Goal: Information Seeking & Learning: Understand process/instructions

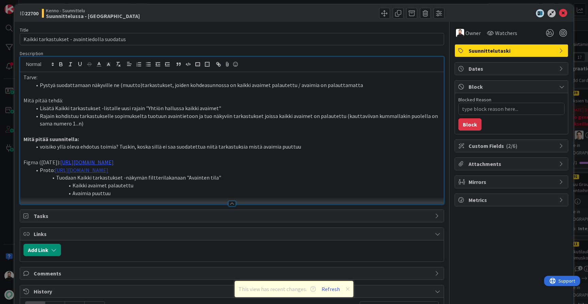
scroll to position [12, 0]
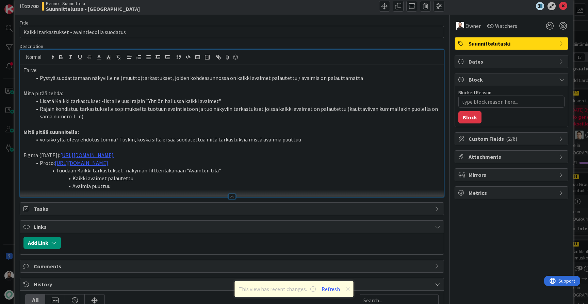
type textarea "x"
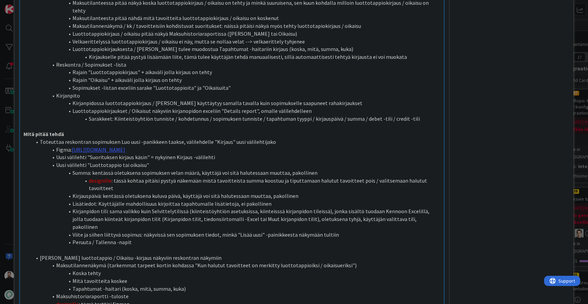
scroll to position [324, 0]
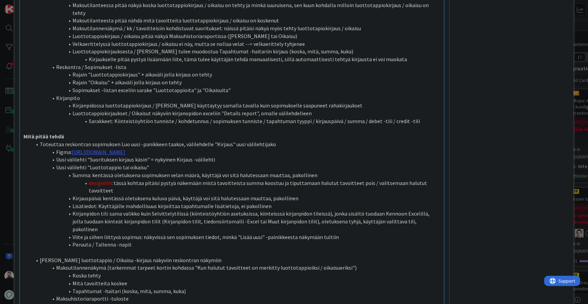
click at [348, 241] on li "Peruuta / Tallenna -napit" at bounding box center [236, 245] width 409 height 8
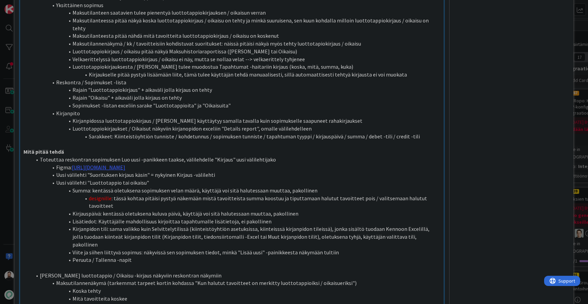
scroll to position [305, 0]
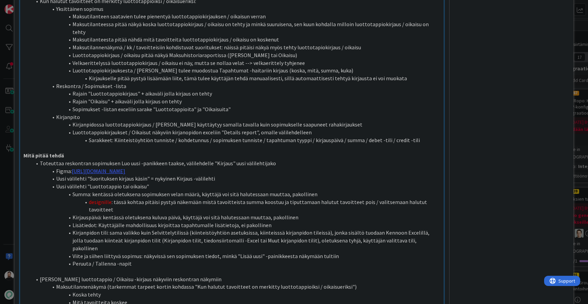
type textarea "x"
drag, startPoint x: 348, startPoint y: 143, endPoint x: 73, endPoint y: 142, distance: 274.8
click at [73, 167] on li "Figma: [URL][DOMAIN_NAME]" at bounding box center [236, 171] width 409 height 8
click at [365, 167] on li "Figma: [URL][DOMAIN_NAME]" at bounding box center [236, 171] width 409 height 8
drag, startPoint x: 359, startPoint y: 144, endPoint x: 72, endPoint y: 145, distance: 287.1
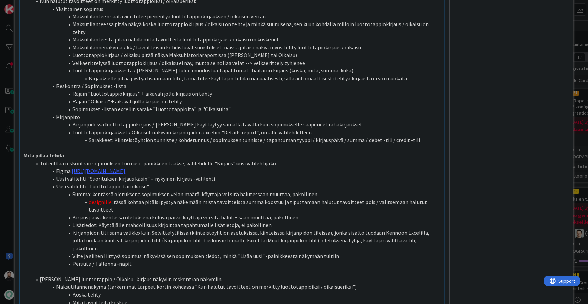
click at [72, 167] on li "Figma: [URL][DOMAIN_NAME]" at bounding box center [236, 171] width 409 height 8
click at [71, 167] on li "Figma [DATE])" at bounding box center [236, 171] width 409 height 8
click at [125, 175] on li "Uusi välilehti "Suorituksen kirjaus käsin" = nykyinen Kirjaus -välilehti" at bounding box center [236, 179] width 409 height 8
click at [128, 167] on li "Figma ([DATE])" at bounding box center [236, 171] width 409 height 8
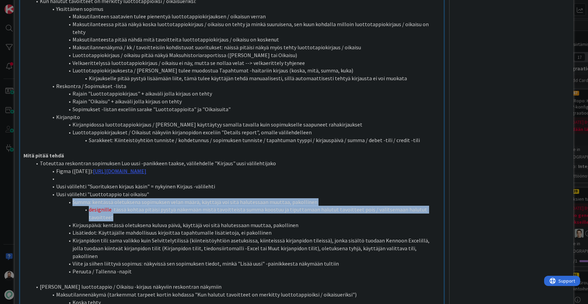
drag, startPoint x: 439, startPoint y: 179, endPoint x: 69, endPoint y: 172, distance: 370.5
click at [69, 172] on ol "[PERSON_NAME] reskontran sopimuksen Luo uusi -panikkeen taakse, välilehdelle "K…" at bounding box center [231, 218] width 417 height 116
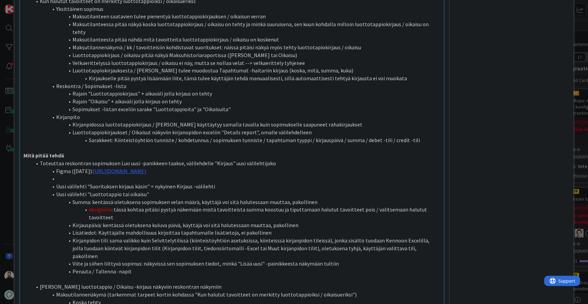
click at [224, 183] on li "Uusi välilehti "Suorituksen kirjaus käsin" = nykyinen Kirjaus -välilehti" at bounding box center [236, 187] width 409 height 8
click at [184, 175] on li at bounding box center [236, 179] width 409 height 8
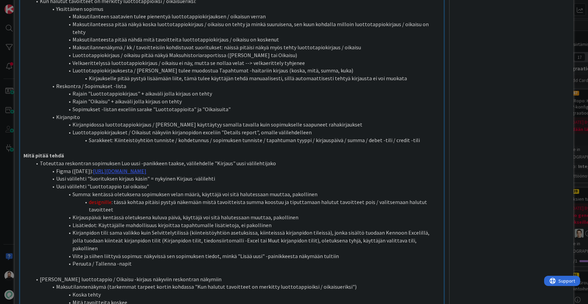
click at [56, 175] on span at bounding box center [56, 179] width 0 height 8
click at [56, 175] on li "Uusi välilehti "Suorituksen kirjaus käsin" = nykyinen Kirjaus -välilehti" at bounding box center [236, 179] width 409 height 8
drag, startPoint x: 154, startPoint y: 158, endPoint x: 48, endPoint y: 160, distance: 105.8
click at [48, 183] on li "Uusi välilehti "Luottotappio tai oikaisu"" at bounding box center [236, 187] width 409 height 8
click at [240, 175] on li "Uusi välilehti "Suorituksen kirjaus käsin" = nykyinen Kirjaus -välilehti" at bounding box center [236, 179] width 409 height 8
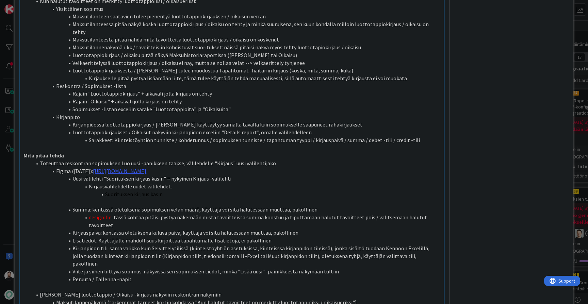
click at [151, 191] on span "Suorituksen kirjaus käsin" at bounding box center [133, 194] width 57 height 7
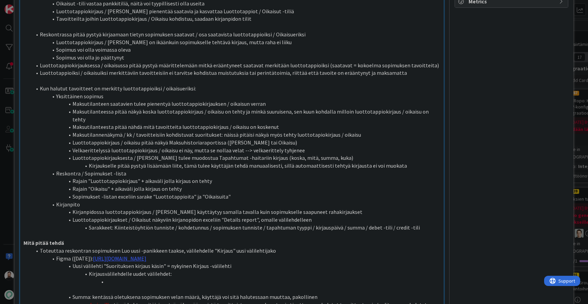
scroll to position [242, 0]
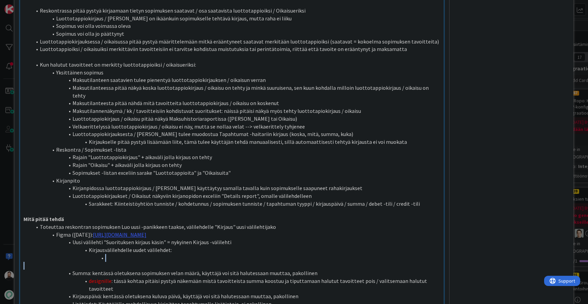
click at [124, 254] on li at bounding box center [236, 258] width 409 height 8
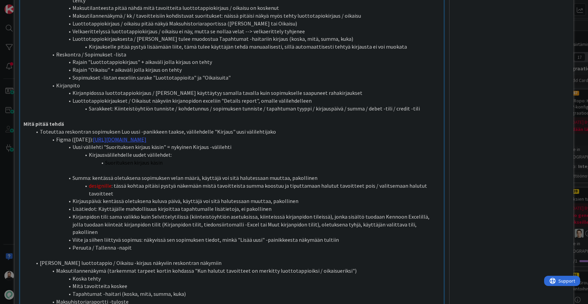
scroll to position [336, 0]
drag, startPoint x: 164, startPoint y: 135, endPoint x: 106, endPoint y: 133, distance: 58.2
click at [106, 160] on li "Suorituksen kirjaus käsin" at bounding box center [236, 164] width 409 height 8
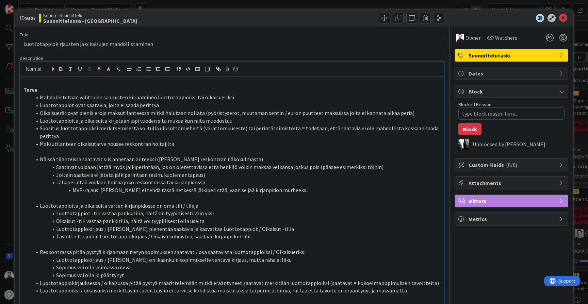
scroll to position [0, 0]
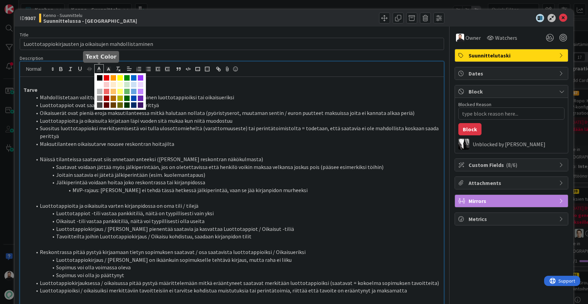
click at [98, 69] on line at bounding box center [99, 69] width 2 height 0
click at [203, 83] on p at bounding box center [231, 82] width 417 height 8
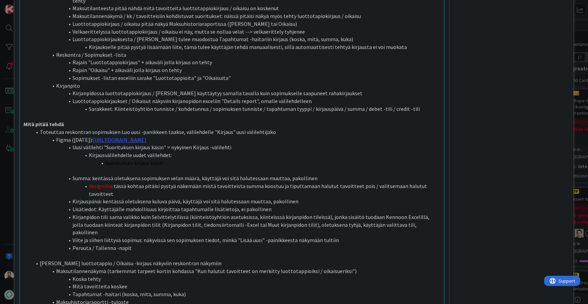
scroll to position [335, 0]
drag, startPoint x: 176, startPoint y: 134, endPoint x: 104, endPoint y: 138, distance: 72.2
click at [104, 160] on li "Suorituksen kirjaus käsin" at bounding box center [236, 164] width 409 height 8
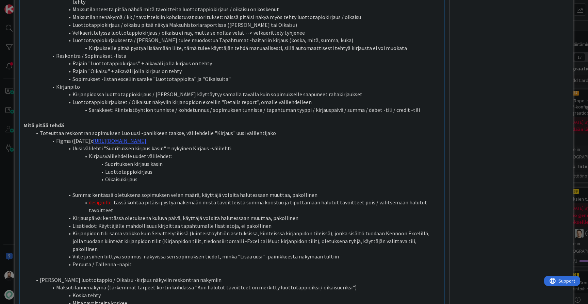
click at [62, 191] on li "Summa: kentässä oletuksena sopimuksen velan määrä, käyttäjä voi sitä halutessaa…" at bounding box center [236, 195] width 409 height 8
click at [81, 191] on li "Summa: kentässä oletuksena sopimuksen velan määrä, käyttäjä voi sitä halutessaa…" at bounding box center [236, 195] width 409 height 8
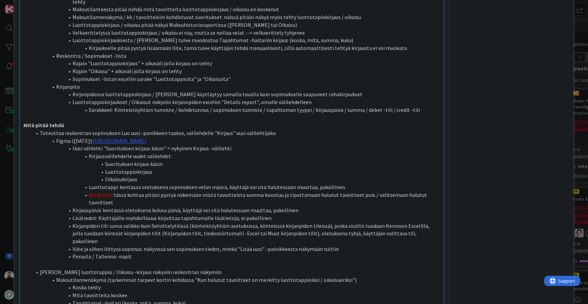
click at [116, 183] on li "Luottotappi: kentässä oletuksena sopimuksen velan määrä, käyttäjä voi sitä halu…" at bounding box center [236, 187] width 409 height 8
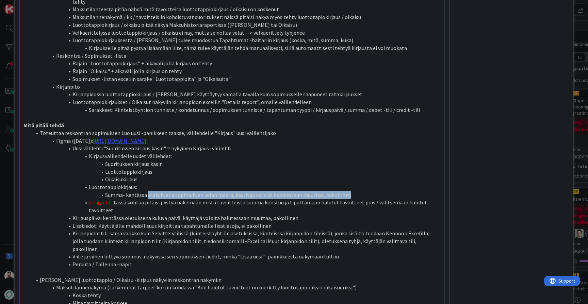
drag, startPoint x: 147, startPoint y: 165, endPoint x: 352, endPoint y: 164, distance: 205.8
click at [352, 191] on li "Summa- kentässä oletuksena sopimuksen velan määrä, käyttäjä voi sitä halutessaa…" at bounding box center [236, 195] width 409 height 8
click at [106, 191] on li "Summa- kenttään voi syöttää e" at bounding box center [236, 195] width 409 height 8
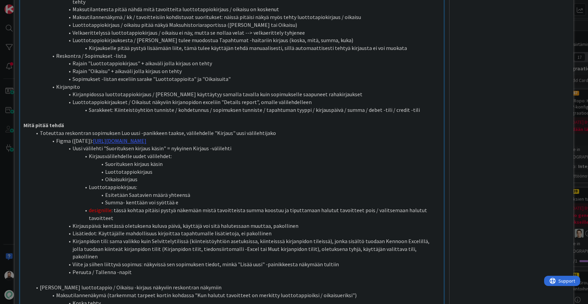
click at [194, 199] on li "Summa- kenttään voi syöttää e" at bounding box center [236, 203] width 409 height 8
click at [230, 199] on li "Summa- kenttään voi syöttää enintään Saatavien määrä" at bounding box center [236, 203] width 409 height 8
click at [158, 191] on li "Esitetään Saatavien määrä yhteensä" at bounding box center [236, 195] width 409 height 8
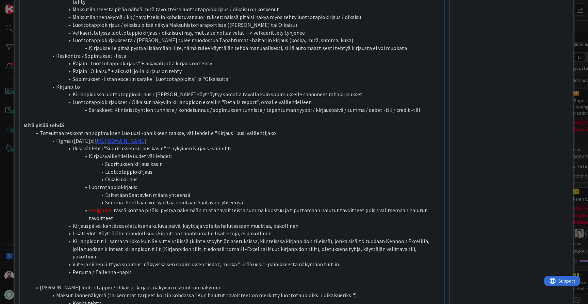
click at [266, 199] on li "Summa- kenttään voi syöttää enintään Saatavien yhteensä" at bounding box center [236, 203] width 409 height 8
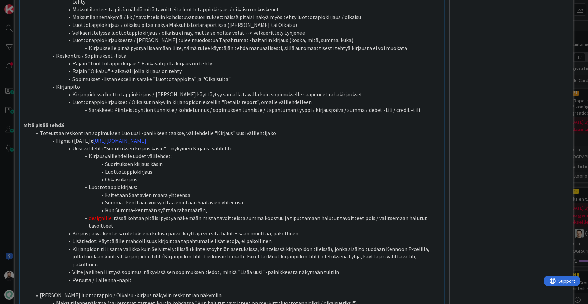
click at [272, 199] on li "Summa- kenttään voi syöttää enintään Saatavien yhteensä" at bounding box center [236, 203] width 409 height 8
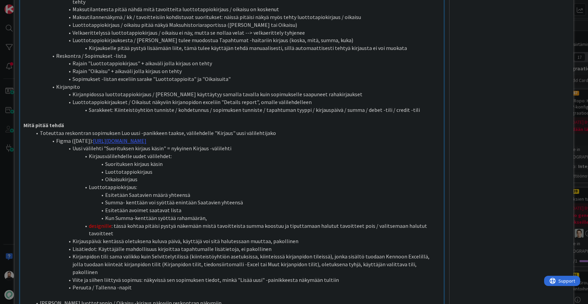
click at [115, 206] on li "Esitetään avoimet saatavat lista" at bounding box center [236, 210] width 409 height 8
click at [191, 206] on li "Listataan avoimet saatavat lista" at bounding box center [236, 210] width 409 height 8
click at [235, 206] on li "Listataan avoimet saatavat samaan tapaan kuin Vakuudet- ja ASO-maksun" at bounding box center [236, 210] width 409 height 8
click at [297, 206] on li "Listataan avoimet saatavat samaan tapaan kuin Vakuuden- ja ASO-maksun" at bounding box center [236, 210] width 409 height 8
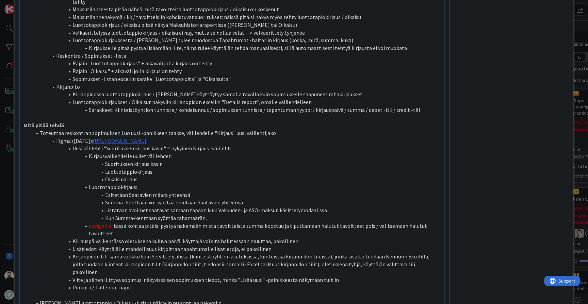
click at [240, 214] on li "Kun Summa-kenttään syöttää rahamäärän," at bounding box center [236, 218] width 409 height 8
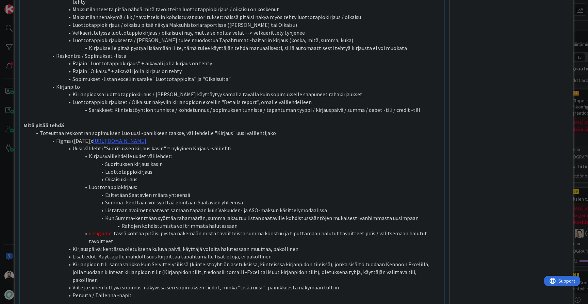
click at [376, 230] on li "designille : tässä kohtaa pitäisi pystyä näkemään mistä tavoitteista summa koos…" at bounding box center [236, 237] width 409 height 15
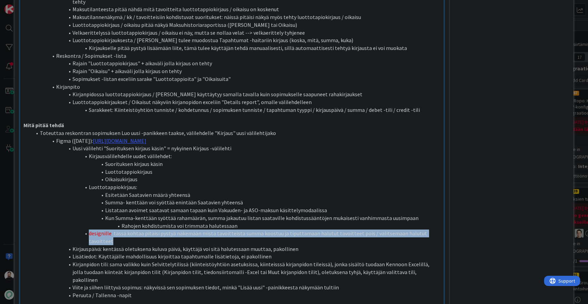
click at [376, 230] on li "designille : tässä kohtaa pitäisi pystyä näkemään mistä tavoitteista summa koos…" at bounding box center [236, 237] width 409 height 15
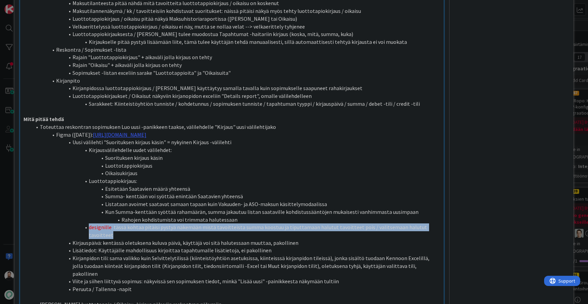
scroll to position [346, 0]
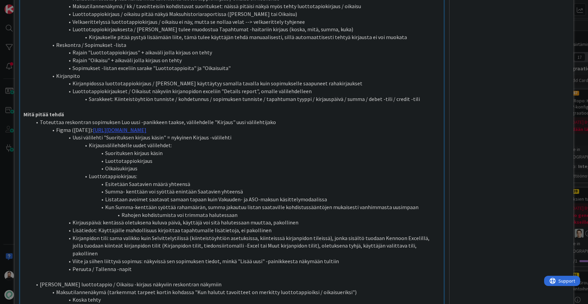
click at [314, 219] on li "Kirjauspäivä: kentässä oletuksena kuluva päivä, käyttäjä voi sitä halutessaan m…" at bounding box center [236, 223] width 409 height 8
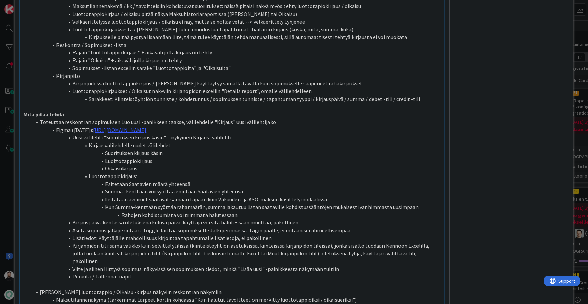
click at [289, 234] on li "Lisätiedot: Käyttäjälle mahdollisuus kirjoittaa tapahtumalle lisätietoja, ei pa…" at bounding box center [236, 238] width 409 height 8
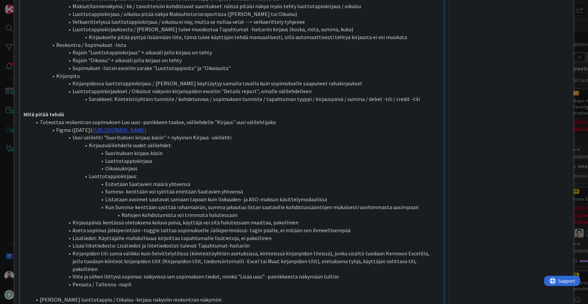
click at [423, 250] on li "Kirjanpidon tili: sama valikko kuin Selvittelytilissä (kiinteistöyhtiön asetuks…" at bounding box center [236, 261] width 409 height 23
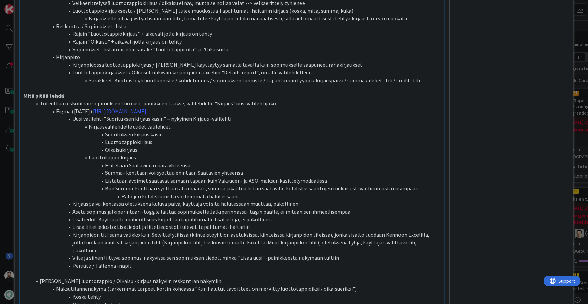
scroll to position [354, 0]
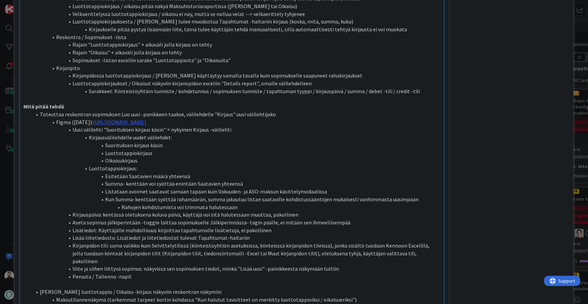
click at [73, 211] on li "Kirjauspäivä: kentässä oletuksena kuluva päivä, käyttäjä voi sitä halutessaan m…" at bounding box center [236, 215] width 409 height 8
click at [73, 219] on li "Aseta sopimus jälkiperintään -toggle laittaa sopimukselle Jälkiperinnässä- tagi…" at bounding box center [236, 223] width 409 height 8
click at [73, 227] on li "Lisätiedot: Käyttäjälle mahdollisuus kirjoittaa tapahtumalle lisätietoja, ei pa…" at bounding box center [236, 231] width 409 height 8
click at [73, 234] on li "Lisää liitetiedosto: Lisätiedot ja liitetiedostot tulevat Tapahtumat-haitariin" at bounding box center [236, 238] width 409 height 8
click at [73, 242] on li "Kirjanpidon tili: sama valikko kuin Selvittelytilissä (kiinteistöyhtiön asetuks…" at bounding box center [236, 253] width 409 height 23
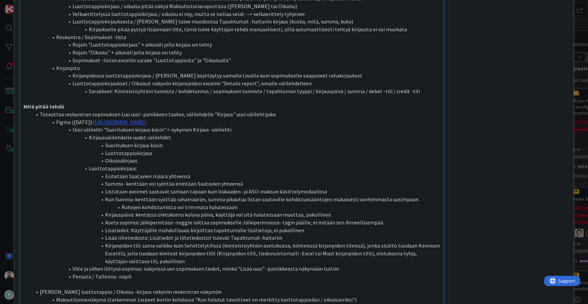
click at [72, 265] on li "Viite ja siihen liittyvä sopimus: näkyvissä sen sopimuksen tiedot, minkä "Lisää…" at bounding box center [236, 269] width 409 height 8
click at [73, 273] on li "Peruuta / Tallenna -napit" at bounding box center [236, 277] width 409 height 8
click at [217, 281] on p at bounding box center [231, 285] width 417 height 8
click at [223, 273] on li "Peruuta / Tallenna -napit" at bounding box center [236, 277] width 409 height 8
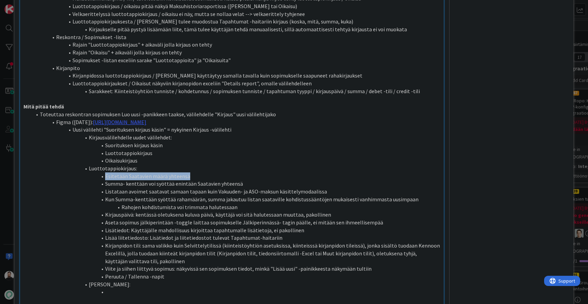
drag, startPoint x: 206, startPoint y: 147, endPoint x: 104, endPoint y: 147, distance: 101.4
click at [104, 172] on li "Esitetään Saatavien määrä yhteensä" at bounding box center [236, 176] width 409 height 8
copy li "Esitetään Saatavien määrä yhteensä"
click at [131, 288] on li at bounding box center [236, 292] width 409 height 8
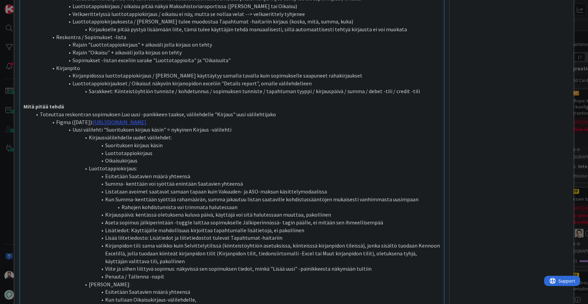
click at [270, 288] on li "Esitetään Saatavien määrä yhteensä" at bounding box center [236, 292] width 409 height 8
click at [201, 304] on li "Kun tullaan Oikaisukirjaus-välilehdelle," at bounding box center [236, 308] width 409 height 8
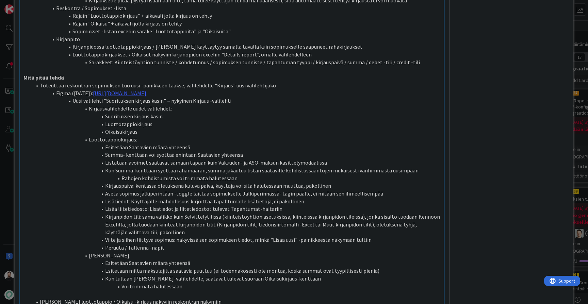
scroll to position [384, 0]
click at [328, 181] on li "Kirjauspäivä: kentässä oletuksena kuluva päivä, käyttäjä voi sitä halutessaan m…" at bounding box center [236, 185] width 409 height 8
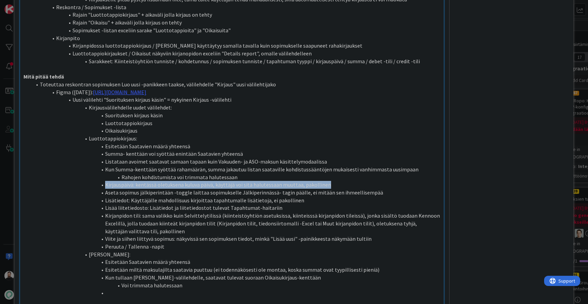
click at [328, 181] on li "Kirjauspäivä: kentässä oletuksena kuluva päivä, käyttäjä voi sitä halutessaan m…" at bounding box center [236, 185] width 409 height 8
copy li "Kirjauspäivä: kentässä oletuksena kuluva päivä, käyttäjä voi sitä halutessaan m…"
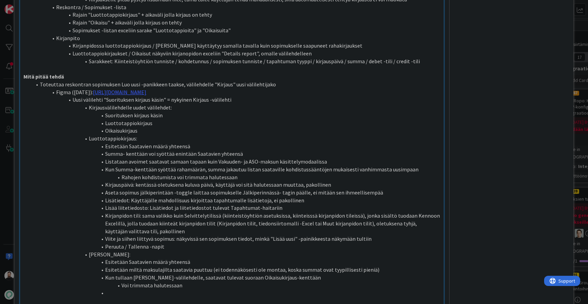
click at [171, 289] on li at bounding box center [236, 293] width 409 height 8
click at [310, 197] on li "Lisätiedot: Käyttäjälle mahdollisuus kirjoittaa tapahtumalle lisätietoja, ei pa…" at bounding box center [236, 201] width 409 height 8
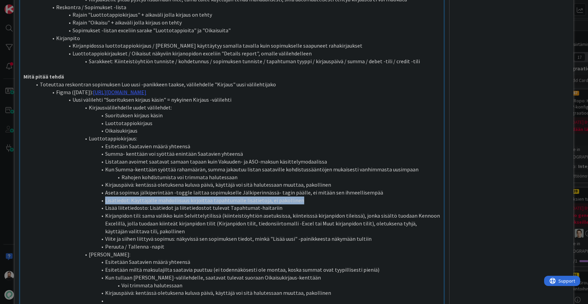
click at [310, 197] on li "Lisätiedot: Käyttäjälle mahdollisuus kirjoittaa tapahtumalle lisätietoja, ei pa…" at bounding box center [236, 201] width 409 height 8
copy li "Lisätiedot: Käyttäjälle mahdollisuus kirjoittaa tapahtumalle lisätietoja, ei pa…"
click at [222, 297] on li at bounding box center [236, 301] width 409 height 8
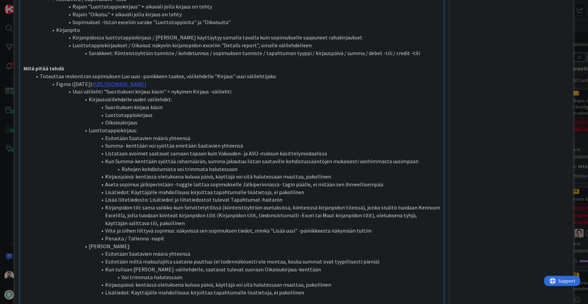
scroll to position [395, 0]
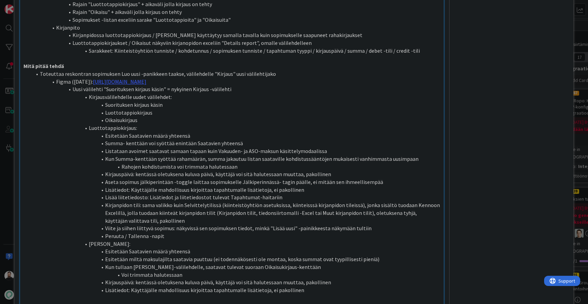
click at [395, 201] on li "Kirjanpidon tili: sama valikko kuin Selvittelytilissä (kiinteistöyhtiön asetuks…" at bounding box center [236, 212] width 409 height 23
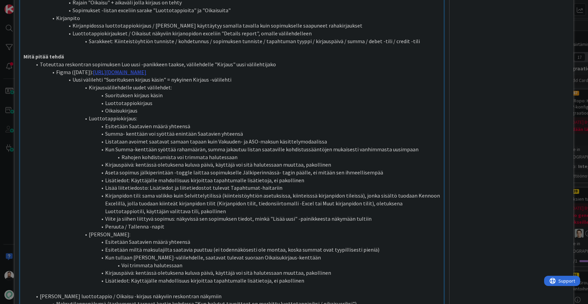
click at [352, 277] on li "Lisätiedot: Käyttäjälle mahdollisuus kirjoittaa tapahtumalle lisätietoja, ei pa…" at bounding box center [236, 281] width 409 height 8
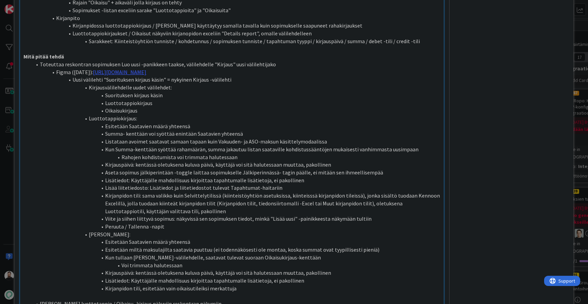
click at [195, 192] on li "Kirjanpidon tili: sama valikko kuin Selvittelytilissä (kiinteistöyhtiön asetuks…" at bounding box center [236, 203] width 409 height 23
drag, startPoint x: 306, startPoint y: 180, endPoint x: 182, endPoint y: 179, distance: 124.5
click at [182, 192] on li "Kirjanpidon tili: sama valikko kuin Selvittelytilissä (kiinteistöyhtiön asetuks…" at bounding box center [236, 203] width 409 height 23
click at [299, 192] on li "Kirjanpidon tili: sama valikko kuin Selvittelytilissä (kiinteistöyhtiön asetuks…" at bounding box center [236, 203] width 409 height 23
drag, startPoint x: 299, startPoint y: 179, endPoint x: 182, endPoint y: 180, distance: 117.7
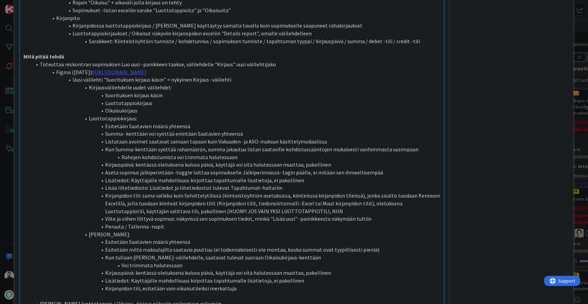
click at [182, 192] on li "Kirjanpidon tili: sama valikko kuin Selvittelytilissä (kiinteistöyhtiön asetuks…" at bounding box center [236, 203] width 409 height 23
click at [238, 285] on li "Kirjanpidon tili, esitetään vain oikaisutileiksi merkattuja" at bounding box center [236, 289] width 409 height 8
click at [232, 285] on li "Kirjanpidon tili, esitetään vain oikaisutileiksi merkattuja tilejä" at bounding box center [236, 289] width 409 height 8
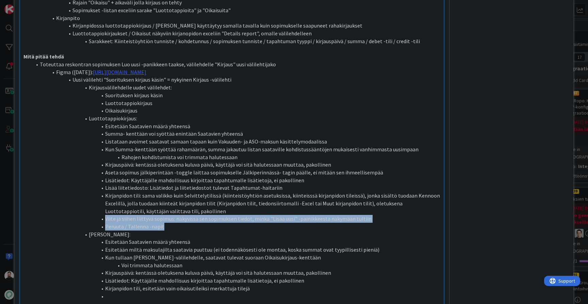
drag, startPoint x: 199, startPoint y: 195, endPoint x: 96, endPoint y: 188, distance: 103.0
click at [96, 188] on ol "[PERSON_NAME] reskontran sopimuksen Luo uusi -panikkeen taakse, välilehdelle "K…" at bounding box center [231, 180] width 417 height 239
copy ol "Viite ja siihen liittyvä sopimus: näkyvissä sen sopimuksen tiedot, minkä "Lisää…"
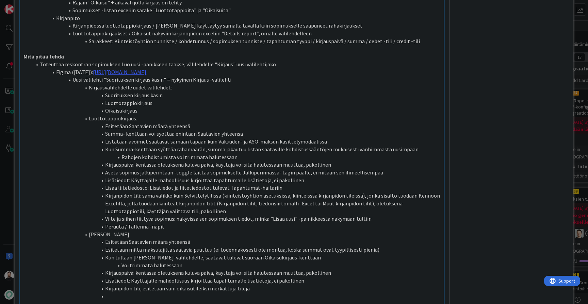
click at [151, 293] on li at bounding box center [236, 297] width 409 height 8
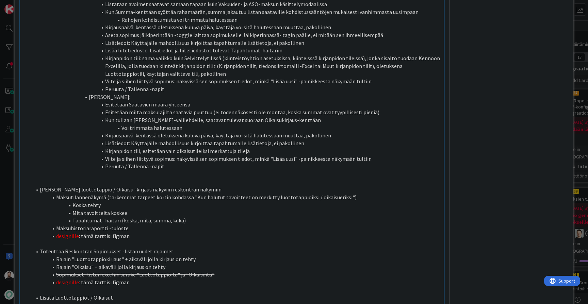
scroll to position [544, 0]
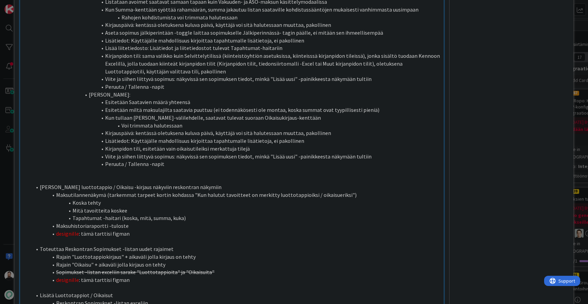
click at [251, 230] on li "designille : tämä tarttisi figman" at bounding box center [236, 234] width 409 height 8
drag, startPoint x: 251, startPoint y: 199, endPoint x: 54, endPoint y: 199, distance: 197.3
click at [54, 230] on li "designille : tämä tarttisi figman" at bounding box center [236, 234] width 409 height 8
click at [72, 230] on li at bounding box center [236, 234] width 409 height 8
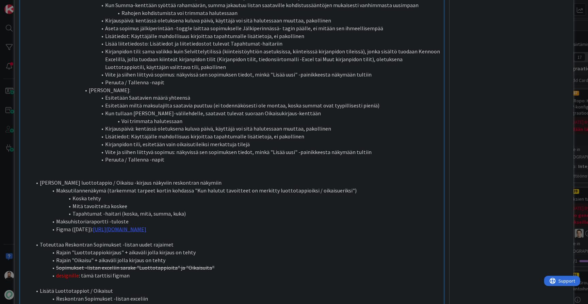
click at [71, 226] on li "Figma ([DATE]): [URL][DOMAIN_NAME]" at bounding box center [236, 230] width 409 height 8
click at [99, 226] on li "Figmat ([DATE]): [URL][DOMAIN_NAME]" at bounding box center [236, 230] width 409 height 8
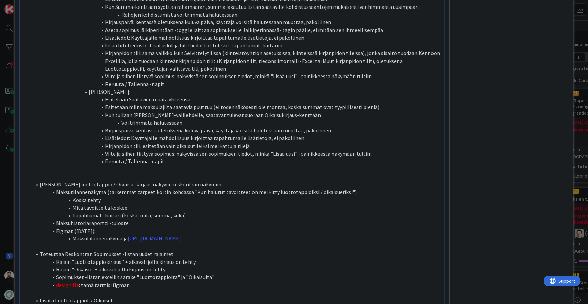
scroll to position [569, 0]
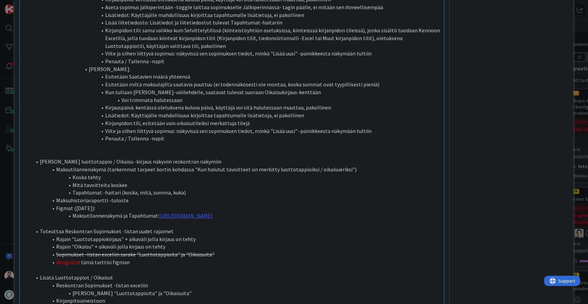
click at [437, 212] on li "Maksutilannenäkymä ja Tapahtumat: [URL][DOMAIN_NAME]" at bounding box center [236, 216] width 409 height 8
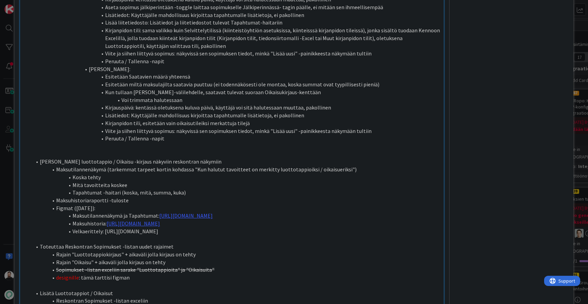
scroll to position [578, 0]
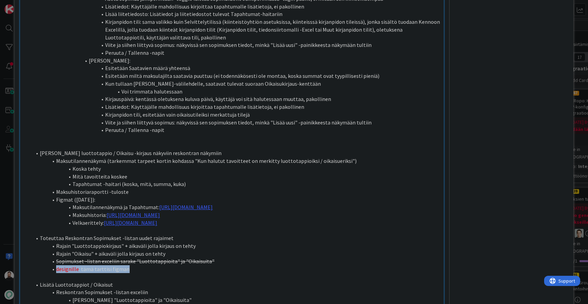
drag, startPoint x: 173, startPoint y: 229, endPoint x: 51, endPoint y: 230, distance: 122.1
click at [51, 265] on li "designille : tämä tarttisi figman" at bounding box center [236, 269] width 409 height 8
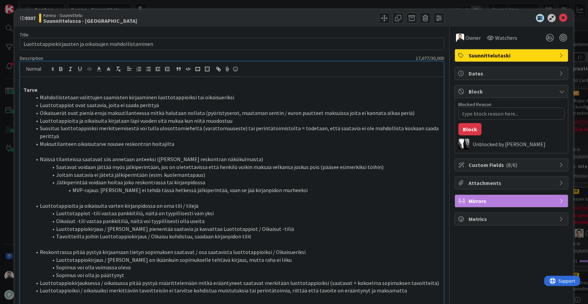
scroll to position [0, 0]
click at [507, 35] on span "Watchers" at bounding box center [506, 38] width 22 height 8
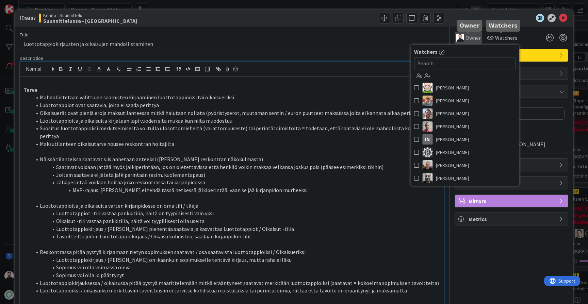
click at [472, 37] on span "Owner" at bounding box center [472, 38] width 15 height 8
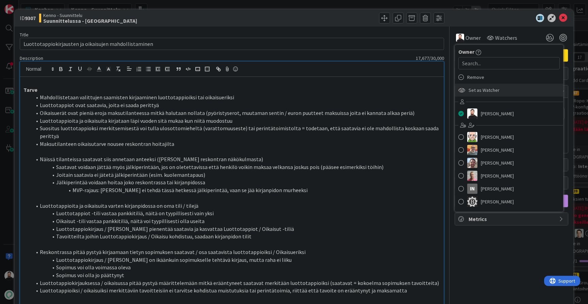
click at [490, 90] on span "Set as Watcher" at bounding box center [483, 90] width 31 height 10
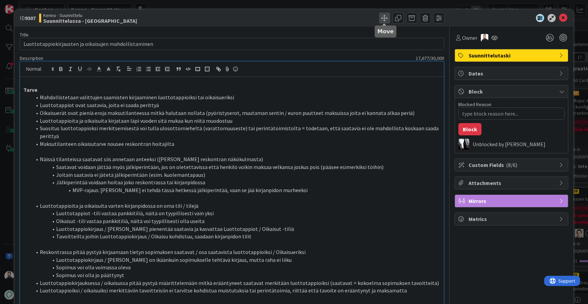
click at [383, 16] on span at bounding box center [384, 18] width 11 height 11
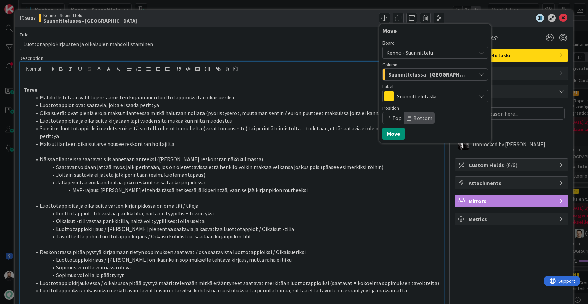
click at [426, 76] on span "Suunnittelussa - [GEOGRAPHIC_DATA]" at bounding box center [427, 74] width 78 height 9
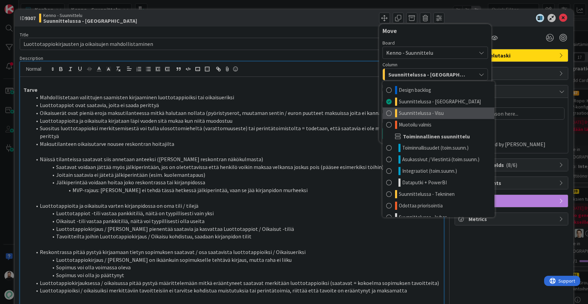
click at [424, 110] on span "Suunnittelussa - Visu" at bounding box center [421, 113] width 45 height 8
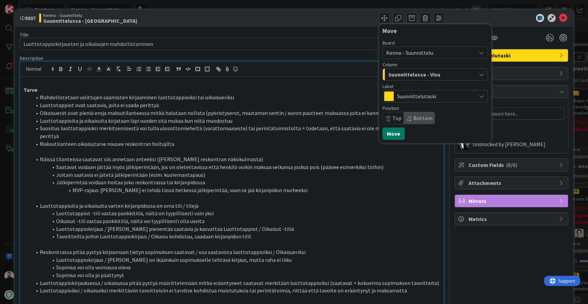
click at [401, 134] on button "Move" at bounding box center [393, 134] width 22 height 12
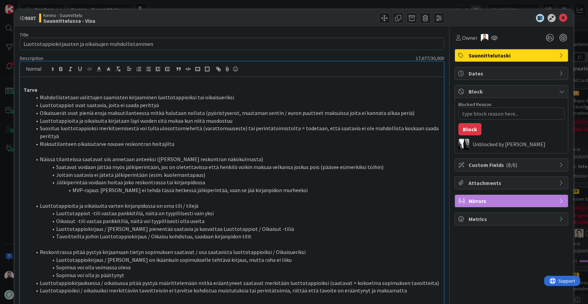
type textarea "x"
click at [8, 173] on div "ID 9307 Kenno - Suunnittelu Suunnittelussa - Visu Move Move Title 53 / 128 Luot…" at bounding box center [294, 152] width 588 height 304
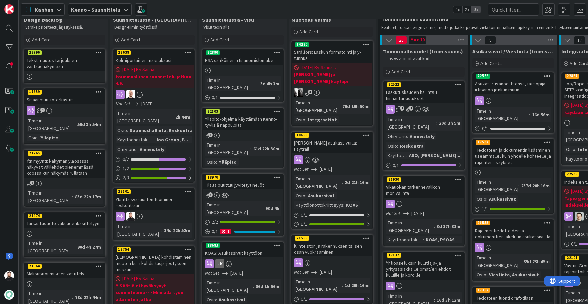
scroll to position [20, 0]
